Goal: Transaction & Acquisition: Purchase product/service

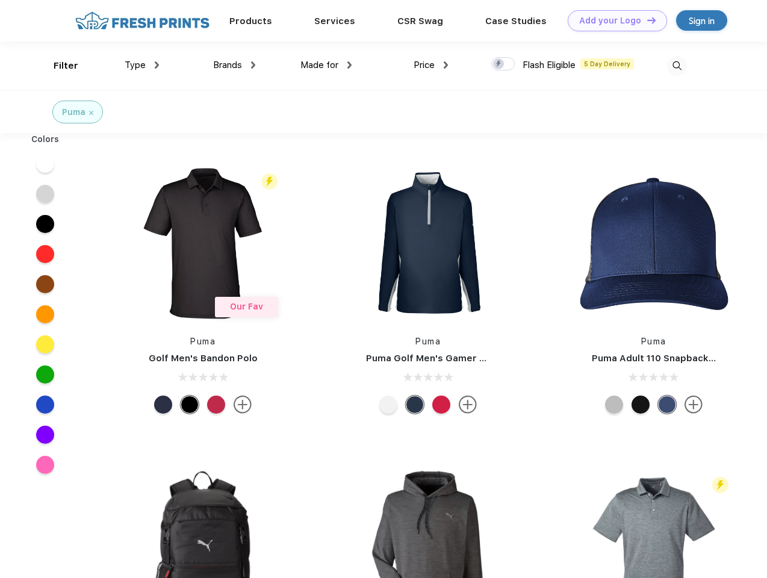
click at [613, 20] on link "Add your Logo Design Tool" at bounding box center [616, 20] width 99 height 21
click at [0, 0] on div "Design Tool" at bounding box center [0, 0] width 0 height 0
click at [646, 20] on link "Add your Logo Design Tool" at bounding box center [616, 20] width 99 height 21
click at [58, 66] on div "Filter" at bounding box center [66, 66] width 25 height 14
click at [142, 65] on span "Type" at bounding box center [135, 65] width 21 height 11
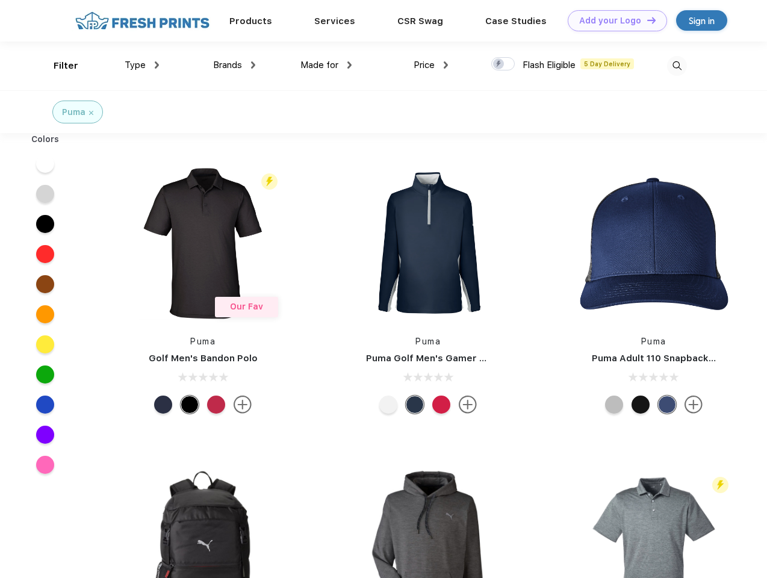
click at [234, 65] on span "Brands" at bounding box center [227, 65] width 29 height 11
click at [326, 65] on span "Made for" at bounding box center [319, 65] width 38 height 11
click at [431, 65] on span "Price" at bounding box center [423, 65] width 21 height 11
click at [503, 64] on div at bounding box center [502, 63] width 23 height 13
click at [499, 64] on input "checkbox" at bounding box center [495, 61] width 8 height 8
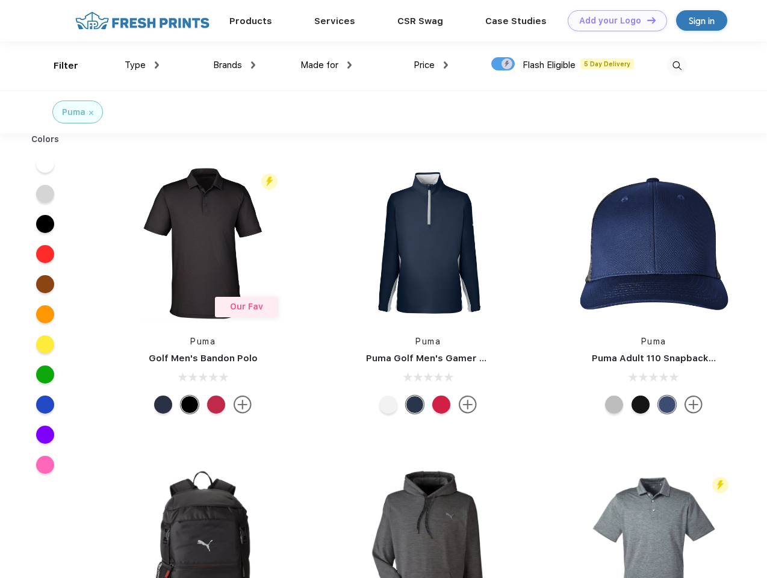
click at [676, 66] on img at bounding box center [677, 66] width 20 height 20
